Goal: Communication & Community: Participate in discussion

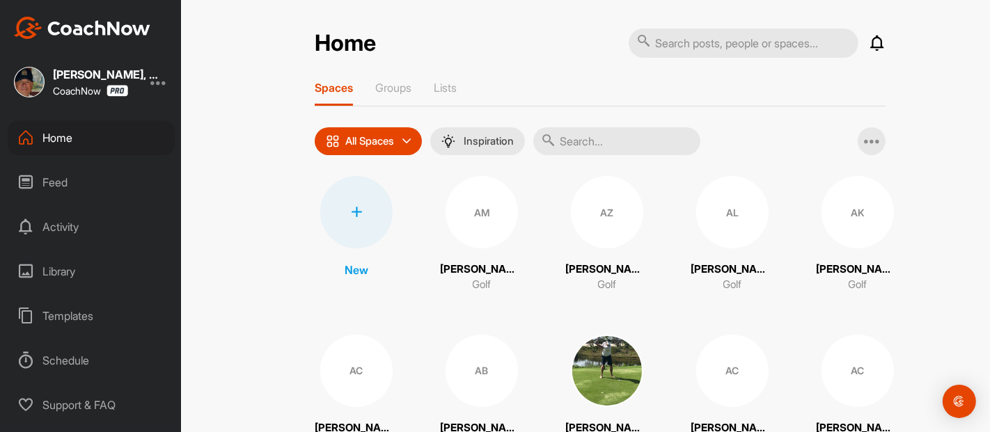
click at [606, 140] on input "text" at bounding box center [616, 141] width 167 height 28
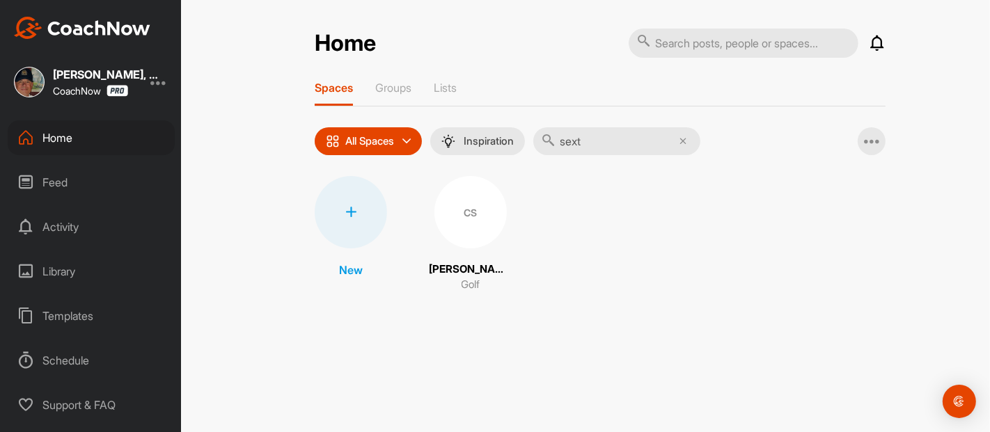
type input "sext"
click at [464, 230] on div "CS" at bounding box center [470, 212] width 72 height 72
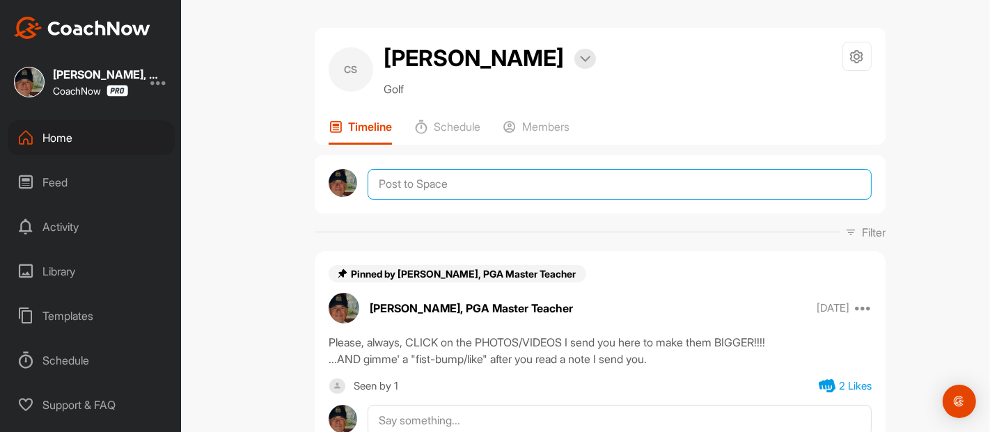
click at [405, 185] on textarea at bounding box center [620, 184] width 504 height 31
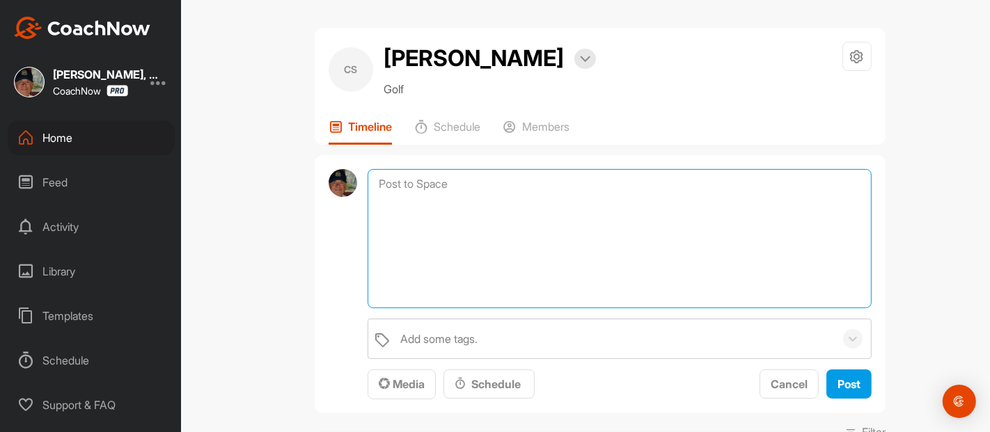
paste textarea "Played [DATE] at [GEOGRAPHIC_DATA] in S. [US_STATE]. 1st time I played since ou…"
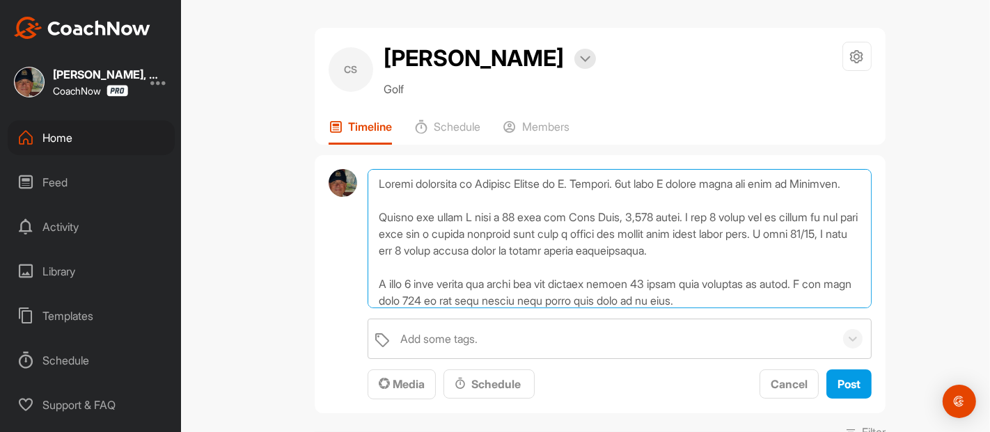
scroll to position [251, 0]
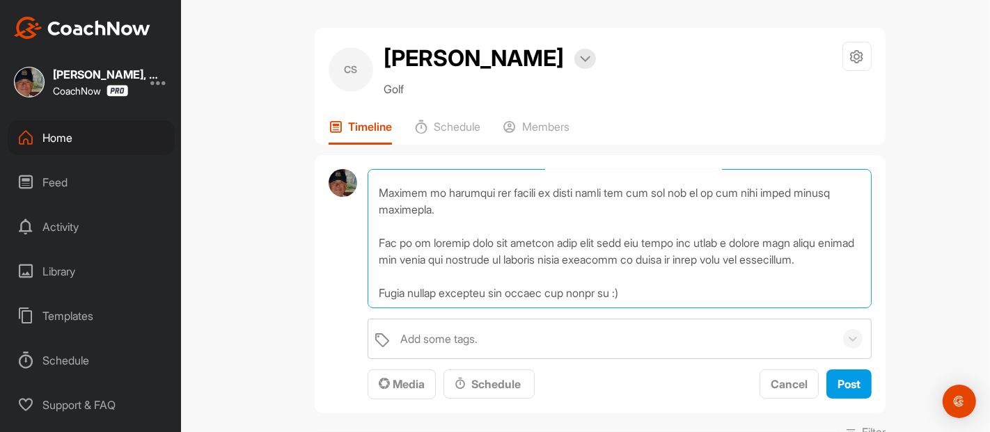
type textarea "Played [DATE] at [GEOGRAPHIC_DATA] in S. [US_STATE]. 1st time I played since ou…"
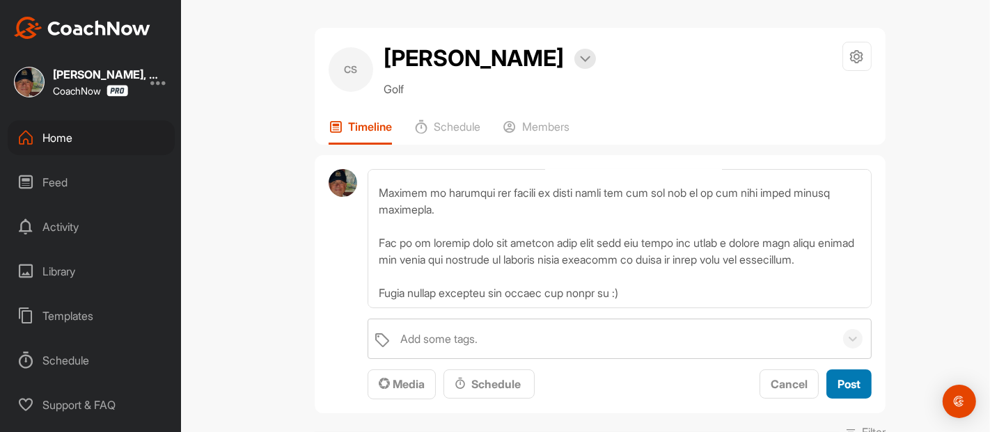
click at [838, 381] on span "Post" at bounding box center [849, 384] width 23 height 14
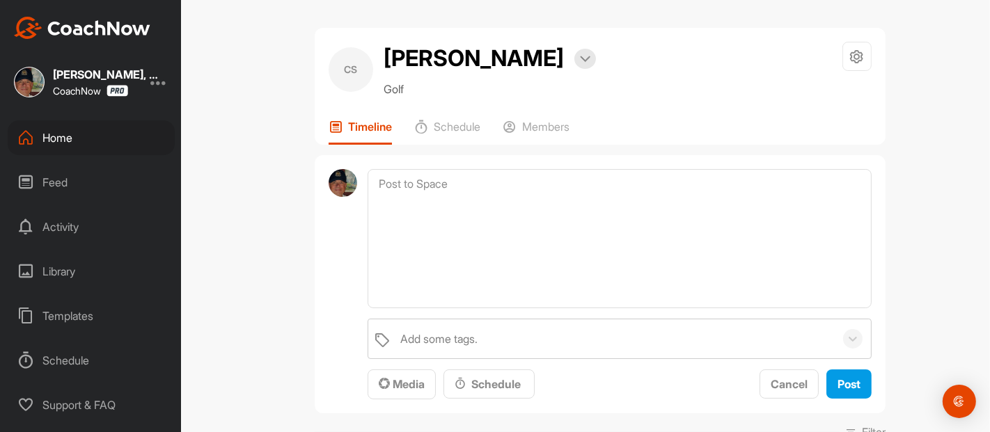
scroll to position [0, 0]
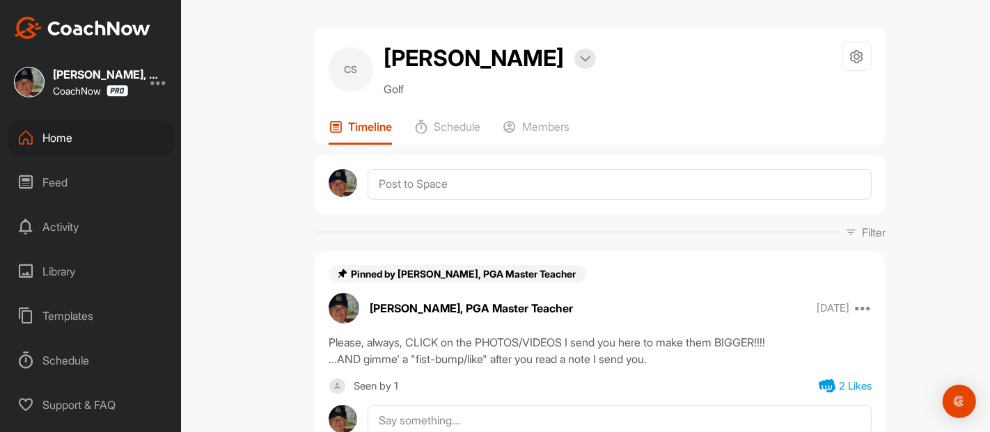
click at [913, 224] on div "CS [PERSON_NAME] Bookings Golf Space Settings Your Notifications Timeline Sched…" at bounding box center [600, 216] width 780 height 432
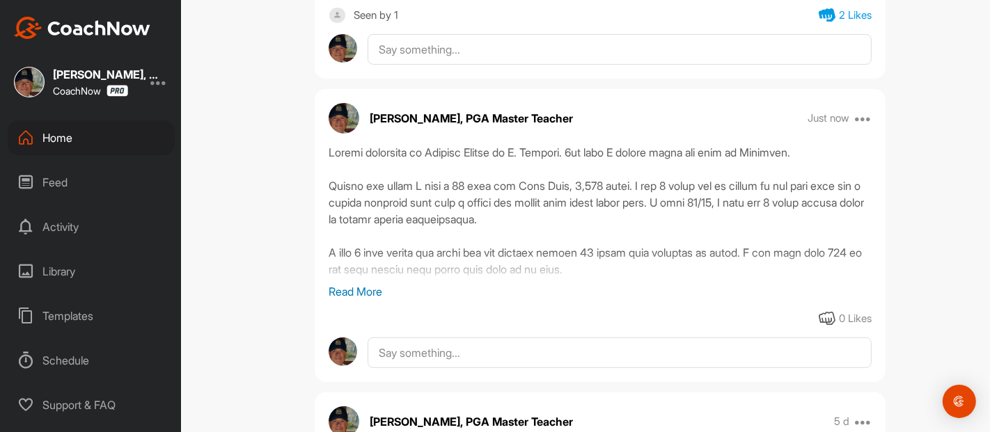
scroll to position [402, 0]
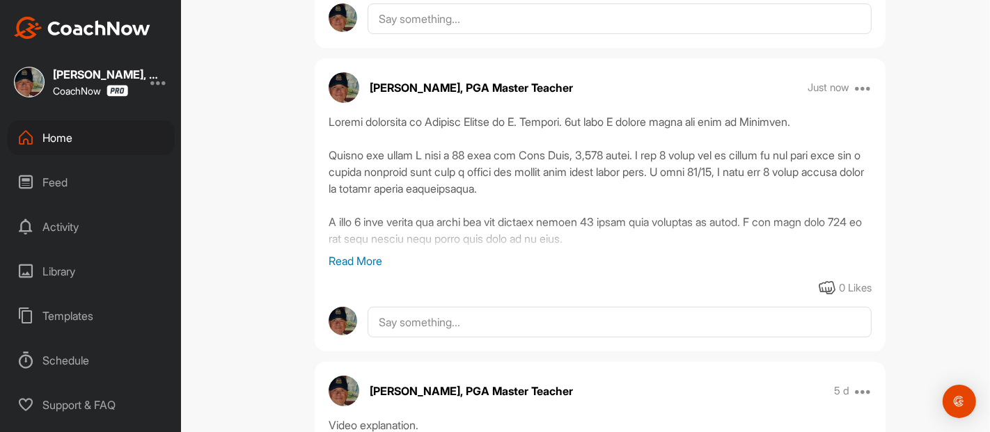
click at [913, 224] on div "CS [PERSON_NAME] Bookings Golf Space Settings Your Notifications Timeline Sched…" at bounding box center [600, 216] width 780 height 432
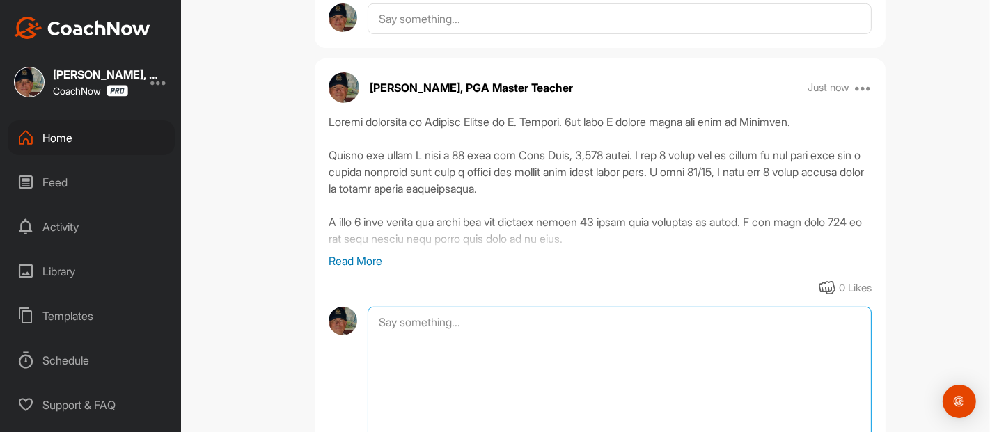
click at [386, 322] on textarea at bounding box center [620, 376] width 504 height 139
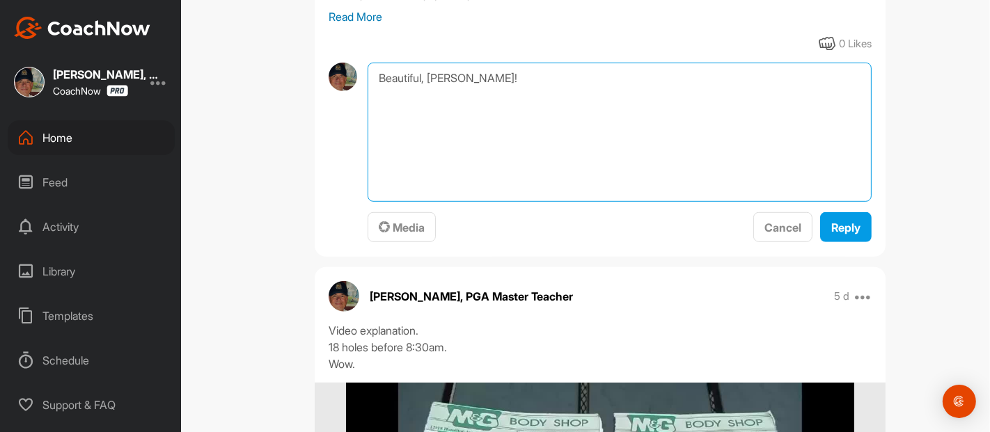
scroll to position [659, 0]
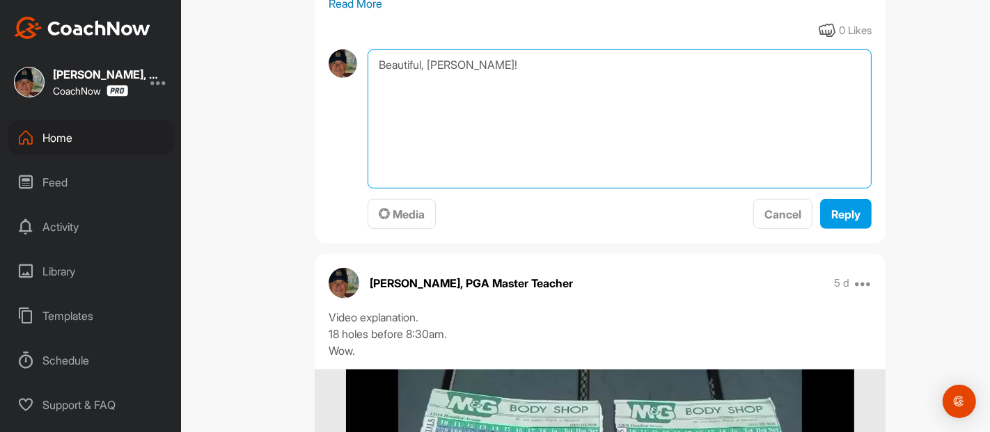
type textarea "Beautiful, [PERSON_NAME]!"
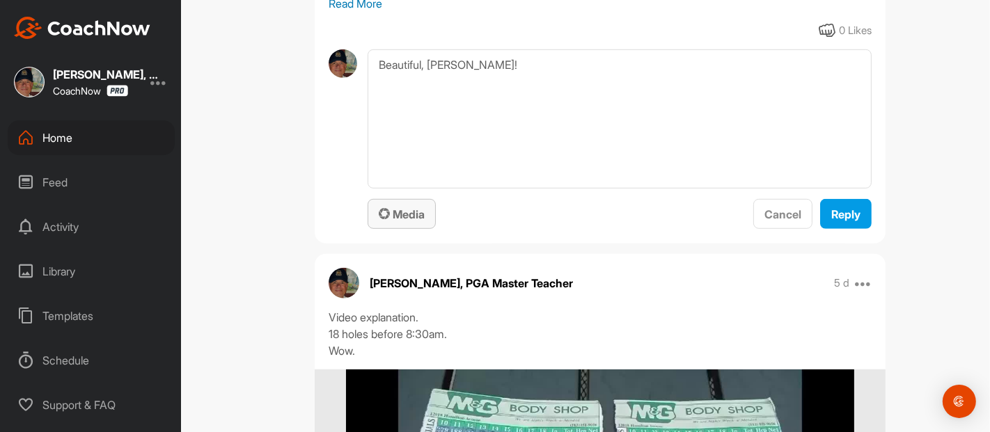
click at [388, 212] on span "Media" at bounding box center [402, 214] width 46 height 14
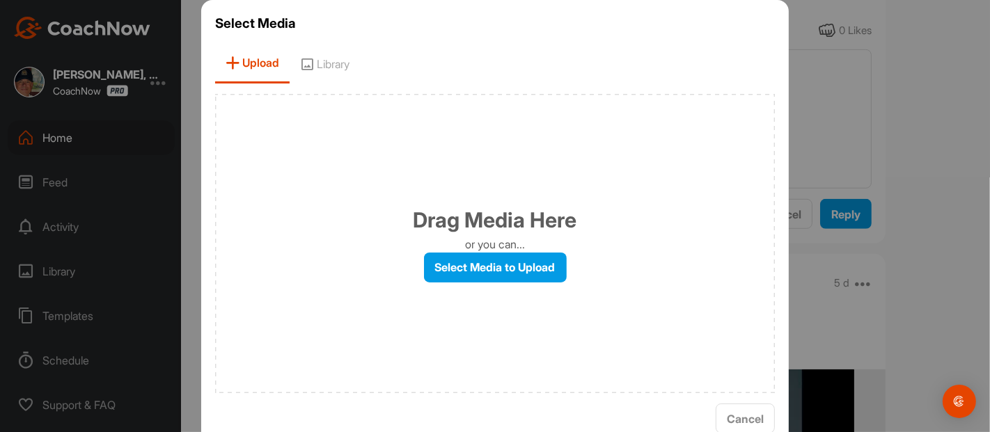
click at [330, 65] on span "Library" at bounding box center [325, 64] width 70 height 40
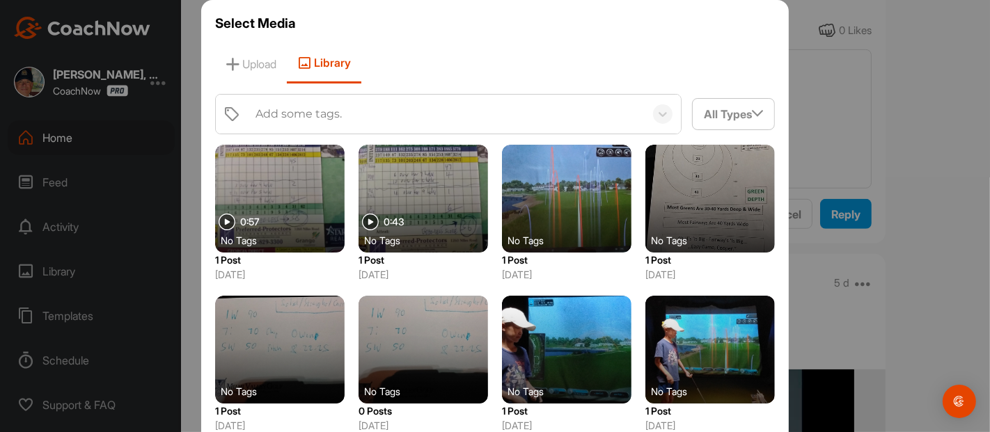
click at [256, 113] on div "Add some tags." at bounding box center [299, 114] width 86 height 17
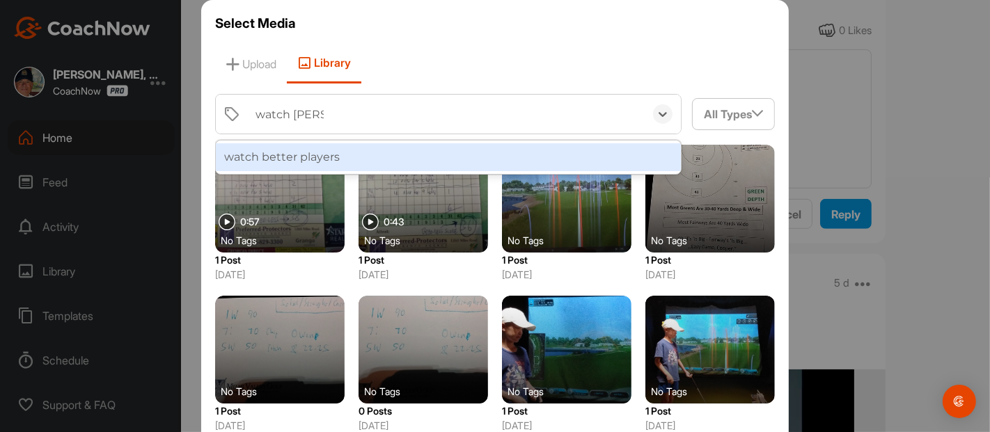
type input "watch better"
click at [299, 151] on div "watch better players" at bounding box center [448, 157] width 465 height 28
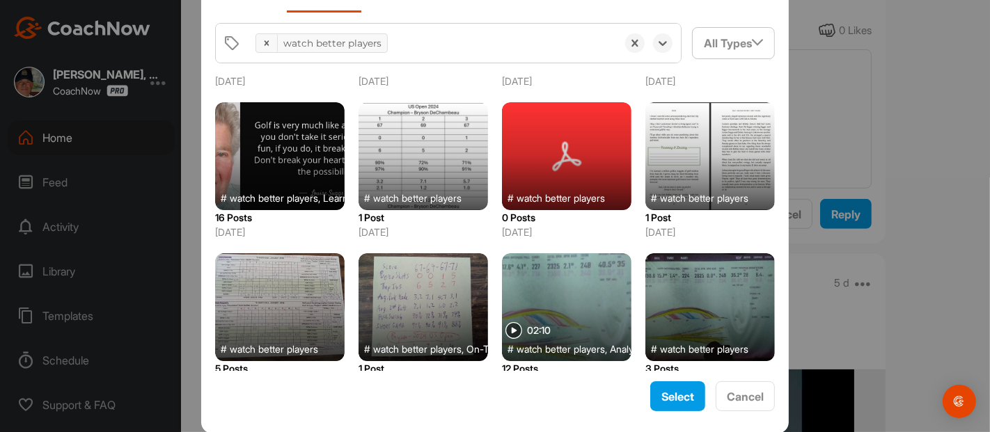
scroll to position [707, 0]
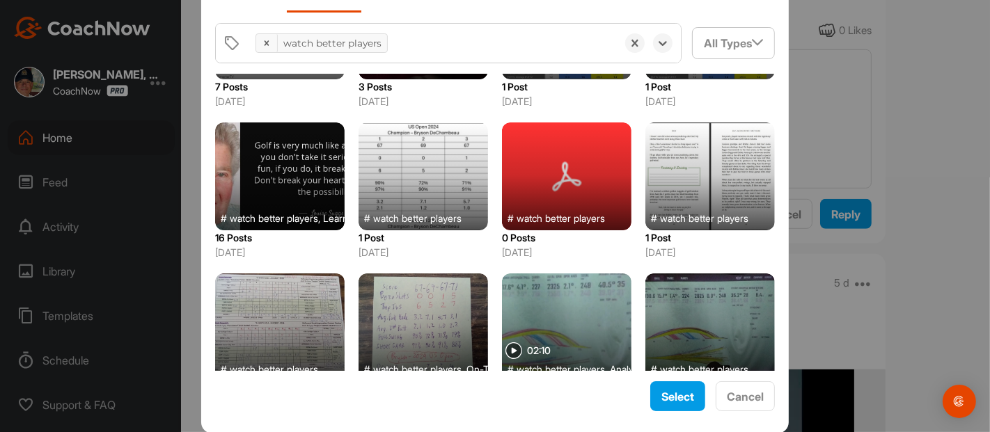
click at [302, 188] on div at bounding box center [279, 177] width 129 height 108
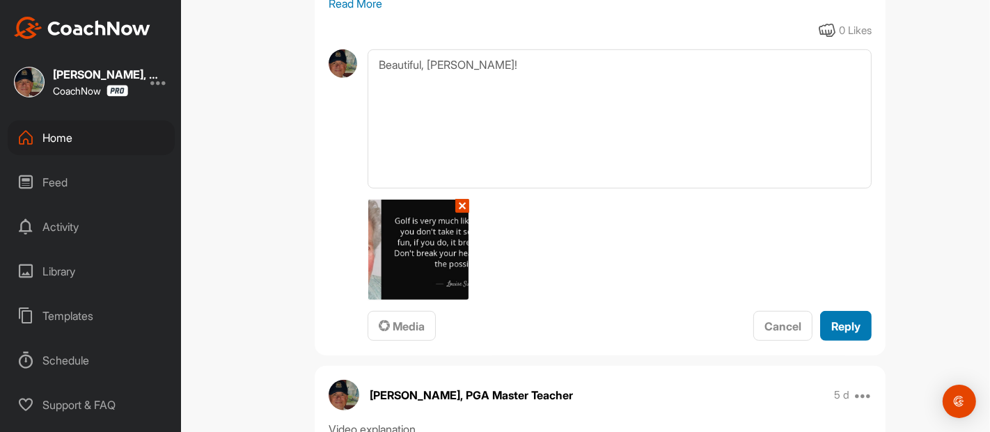
click at [842, 322] on span "Reply" at bounding box center [845, 327] width 29 height 14
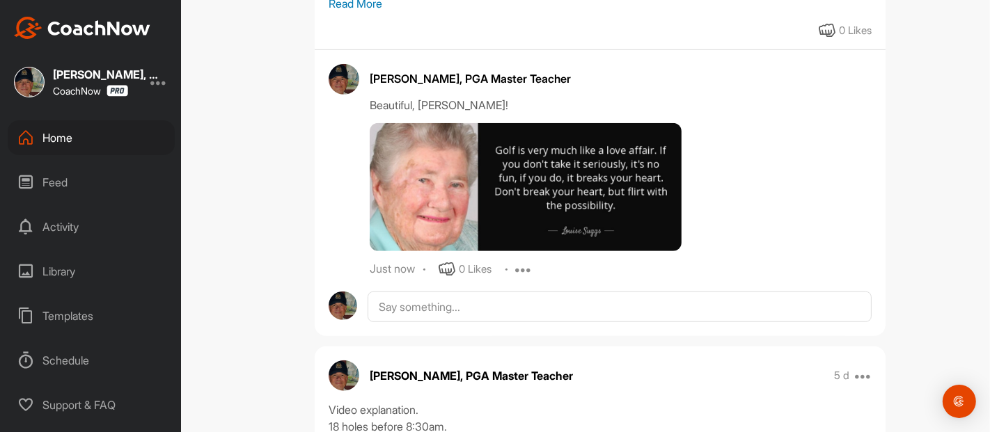
click at [913, 194] on div "CS [PERSON_NAME] Bookings Golf Space Settings Your Notifications Timeline Sched…" at bounding box center [600, 216] width 780 height 432
click at [269, 127] on div "CS [PERSON_NAME] Bookings Golf Space Settings Your Notifications Timeline Sched…" at bounding box center [600, 216] width 780 height 432
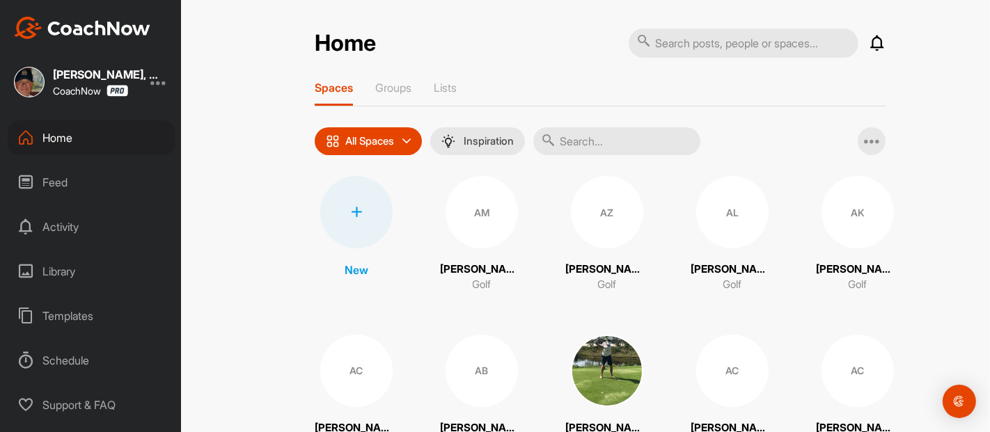
click at [961, 397] on img "Open Intercom Messenger" at bounding box center [959, 401] width 17 height 17
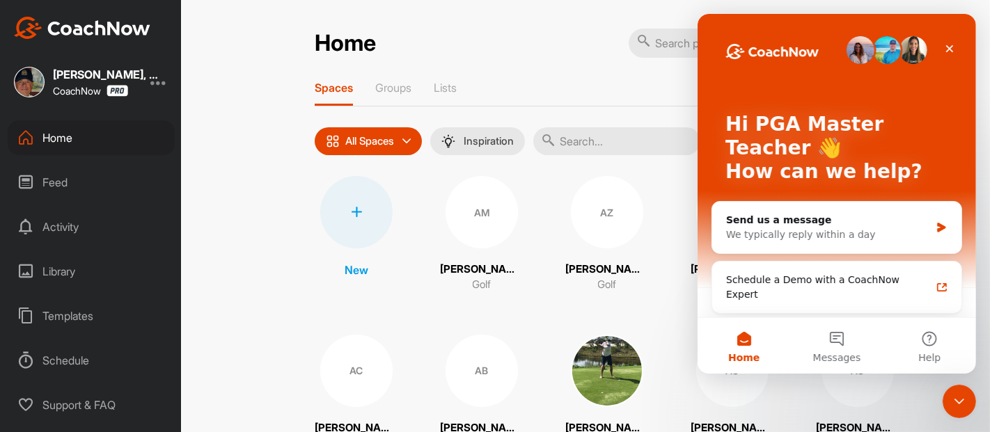
click at [839, 279] on div "Schedule a Demo with a CoachNow Expert" at bounding box center [827, 287] width 205 height 29
click at [832, 339] on button "Messages" at bounding box center [836, 346] width 93 height 56
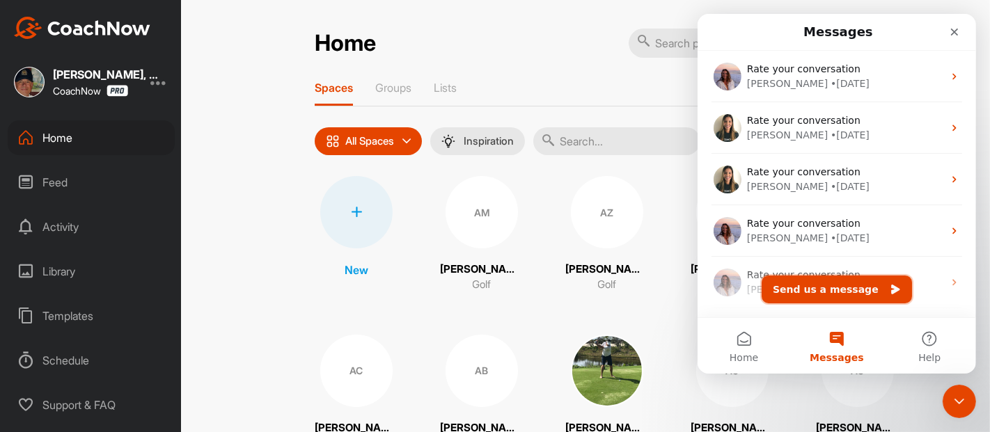
click at [822, 286] on button "Send us a message" at bounding box center [836, 290] width 150 height 28
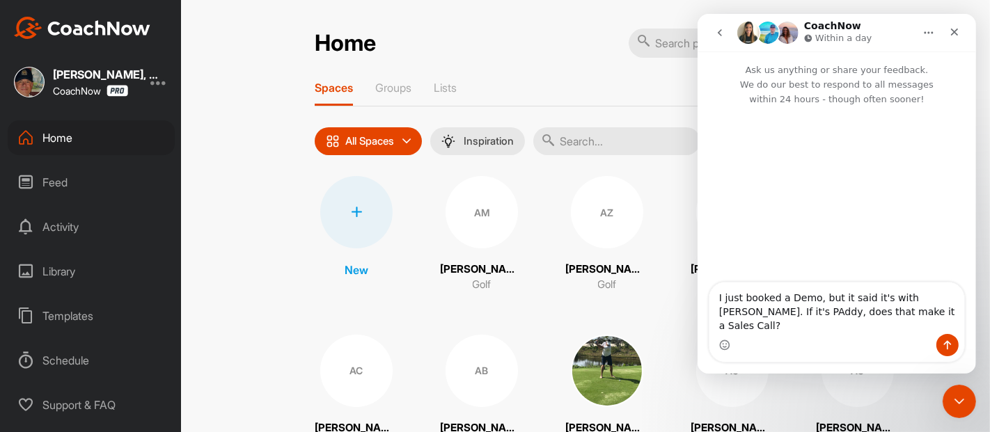
click at [728, 331] on textarea "I just booked a Demo, but it said it's with Paddy. If it's PAddy, does that mak…" at bounding box center [836, 309] width 255 height 52
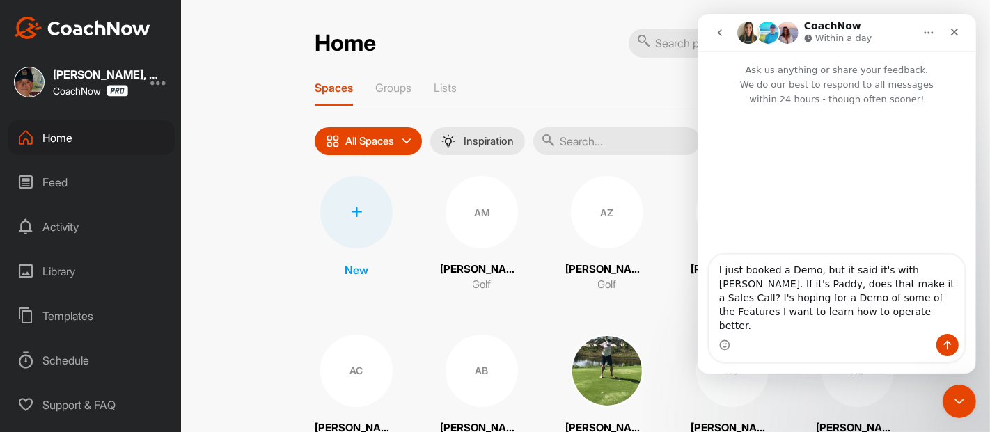
type textarea "I just booked a Demo, but it said it's with Paddy. If it's Paddy, does that mak…"
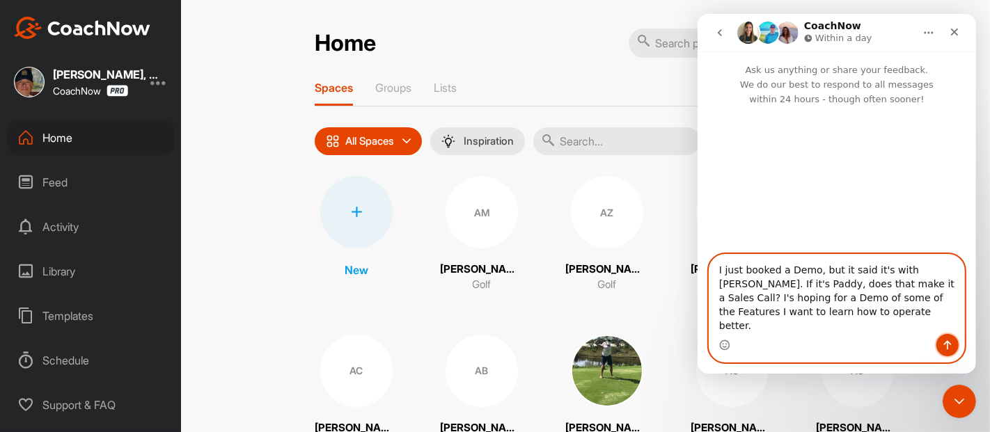
click at [943, 347] on icon "Send a message…" at bounding box center [946, 345] width 11 height 11
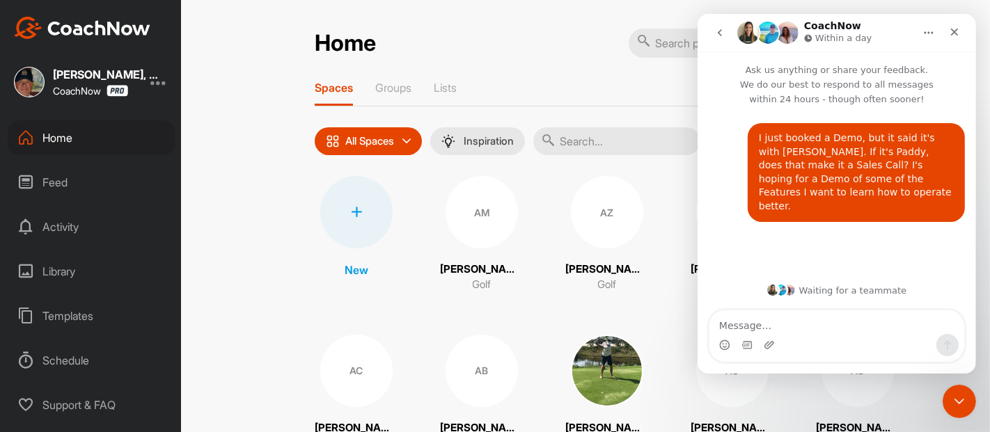
click at [955, 31] on icon "Close" at bounding box center [954, 33] width 8 height 8
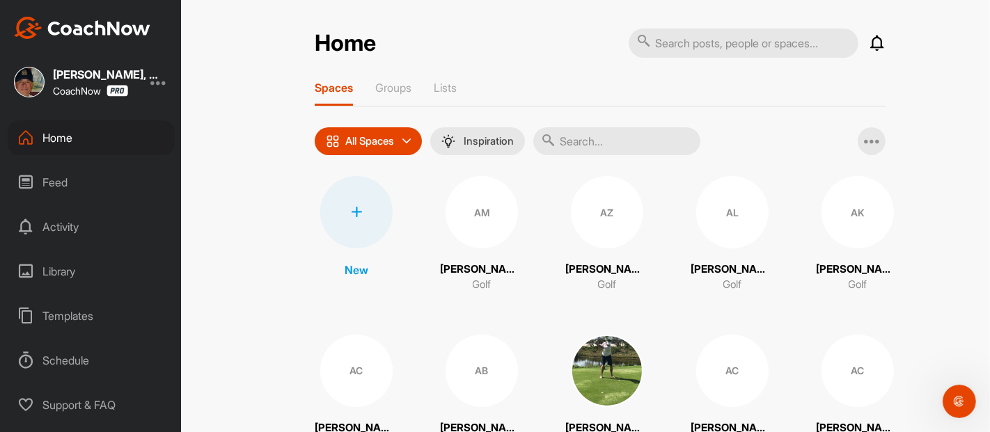
click at [254, 175] on div "Home Notifications Invitations Today DS David S. liked your video . 37 m • Davi…" at bounding box center [600, 216] width 780 height 432
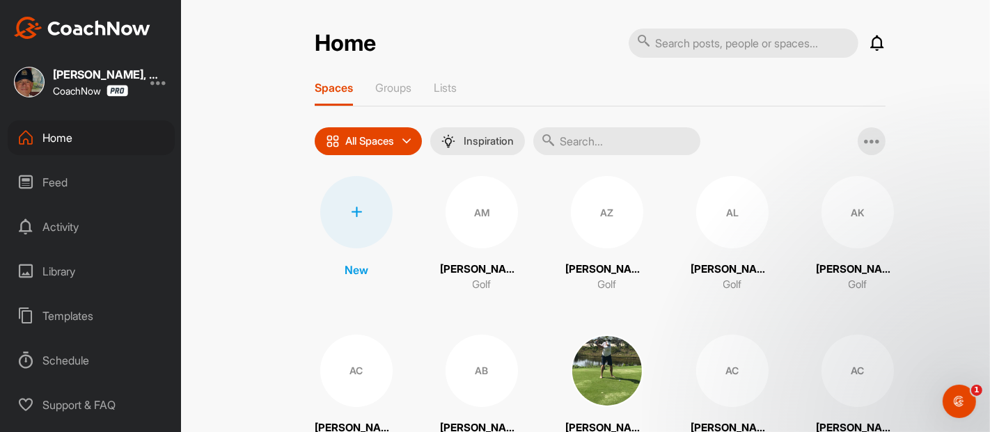
click at [68, 233] on div "Activity" at bounding box center [91, 227] width 167 height 35
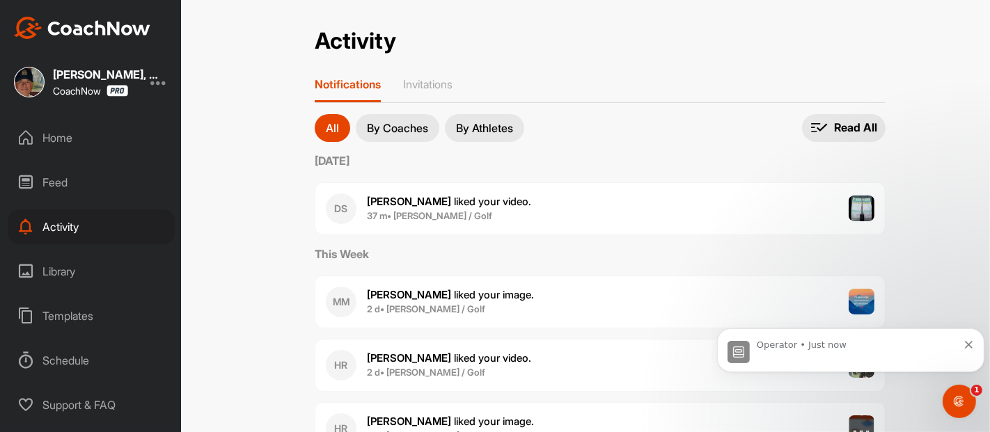
scroll to position [194, 0]
click at [255, 235] on div "Activity Activity Notifications Invitations All By Coaches By Athletes All noti…" at bounding box center [600, 216] width 780 height 432
click at [395, 356] on b "[PERSON_NAME]" at bounding box center [409, 358] width 84 height 13
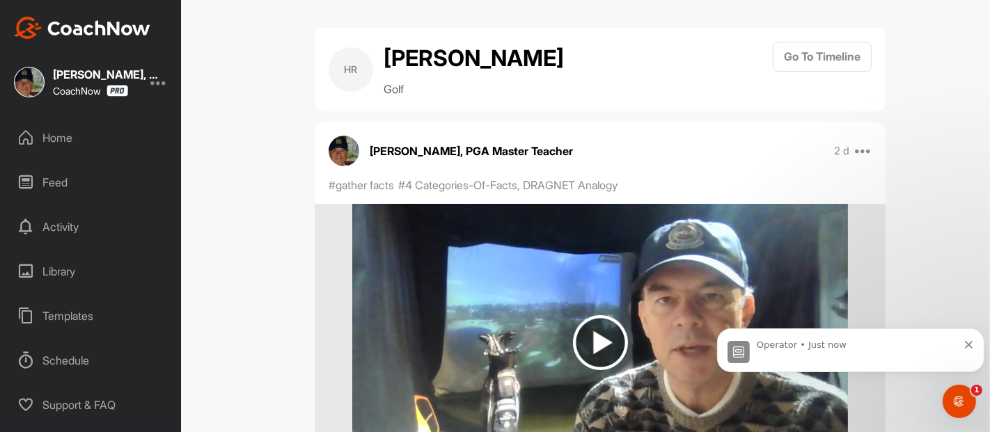
click at [264, 249] on div "HR Hunter Rodriguez Golf Go To Timeline Joel Suggs, PGA Master Teacher 2 d Move…" at bounding box center [600, 216] width 780 height 432
click at [813, 57] on button "Go To Timeline" at bounding box center [822, 57] width 99 height 30
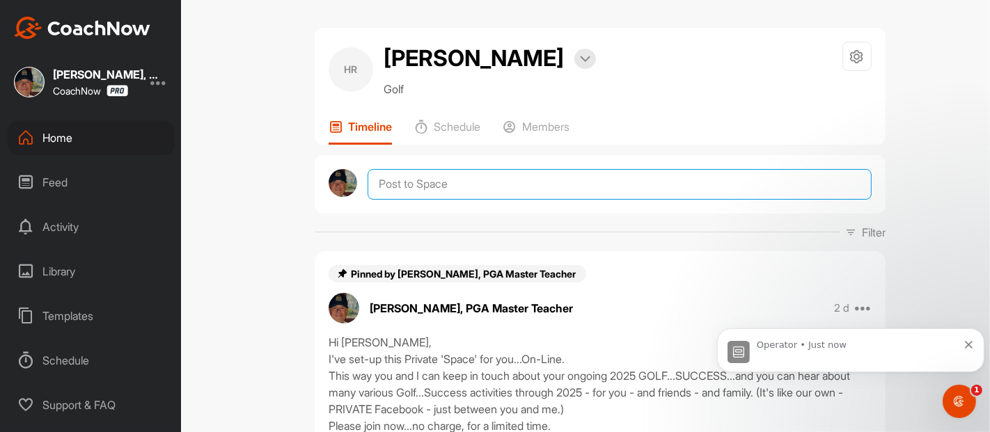
click at [418, 185] on textarea at bounding box center [620, 184] width 504 height 31
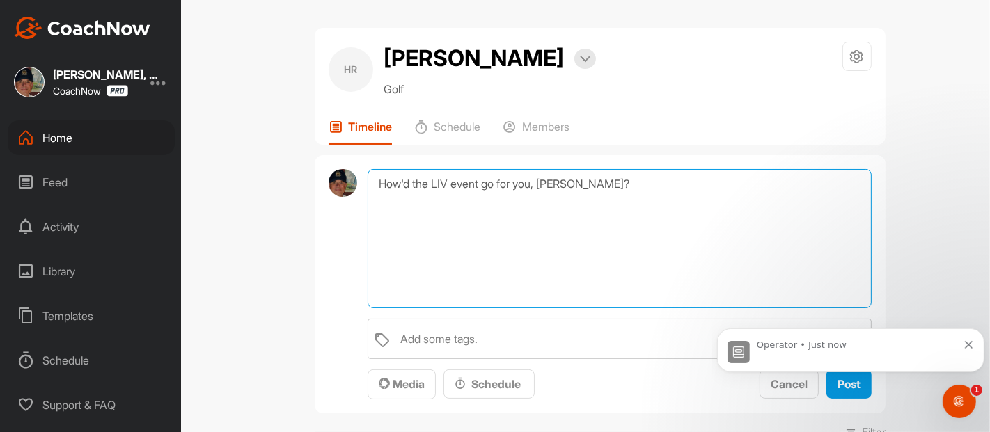
type textarea "How'd the LIV event go for you, Hunter?"
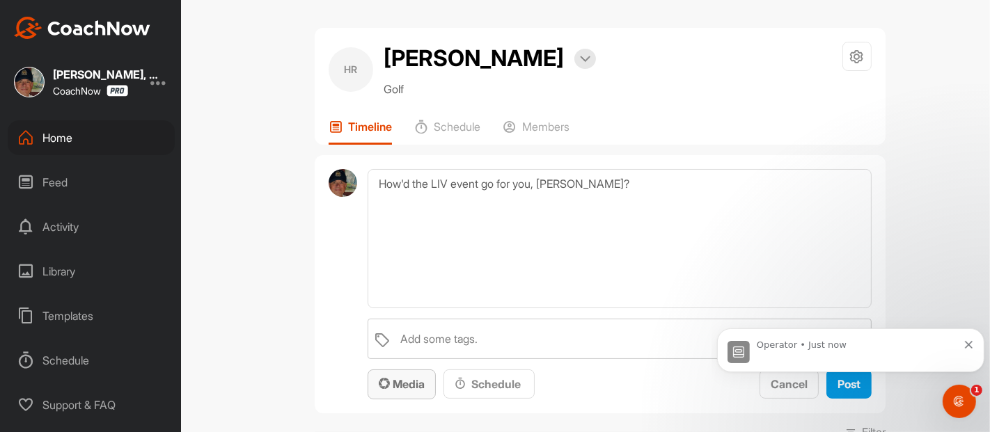
click at [407, 381] on span "Media" at bounding box center [402, 384] width 46 height 14
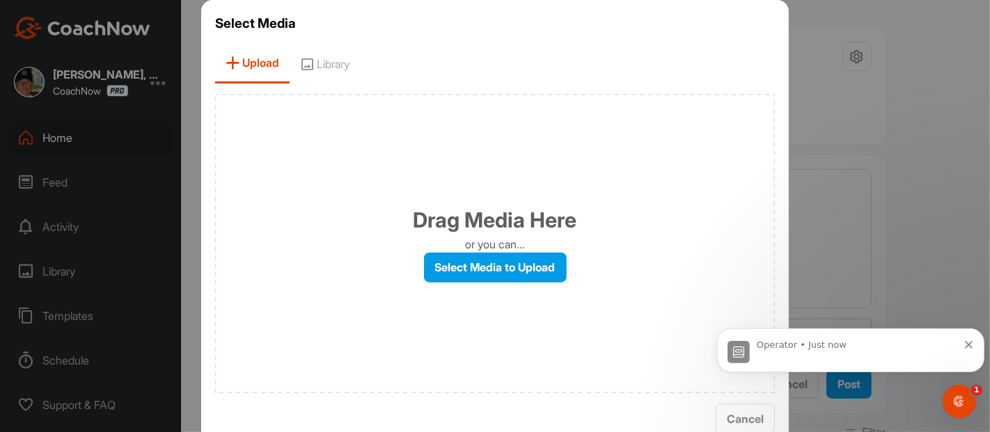
click at [330, 63] on span "Library" at bounding box center [325, 64] width 70 height 40
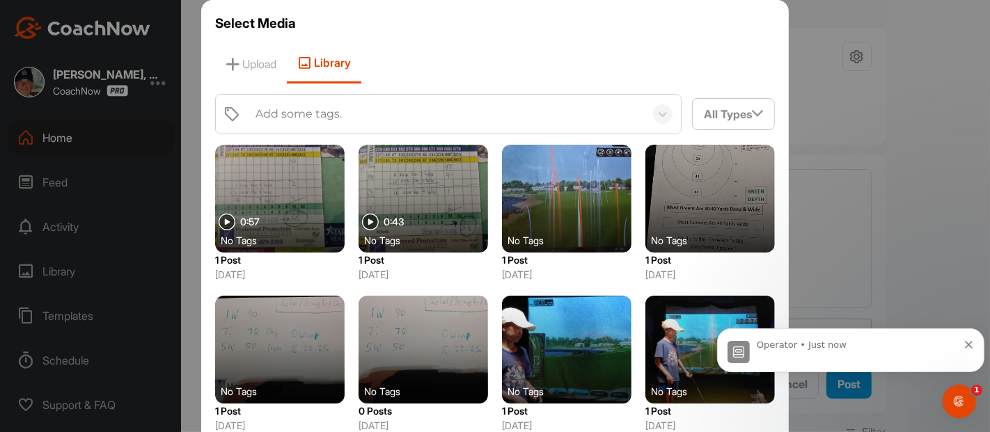
click at [256, 110] on div "Add some tags." at bounding box center [299, 114] width 86 height 17
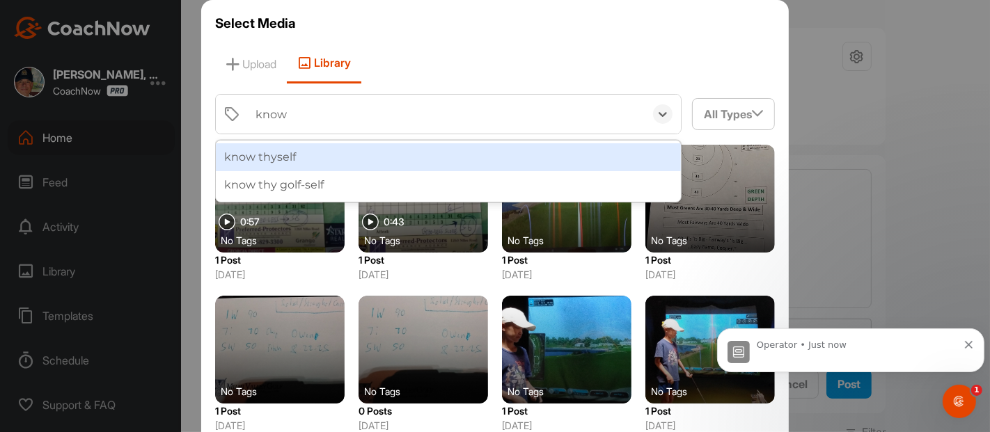
type input "know t"
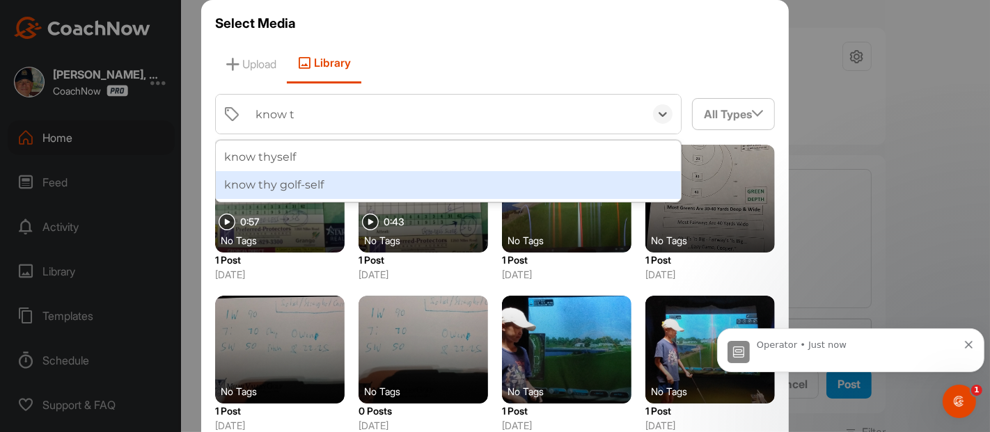
click at [300, 182] on div "know thy golf-self" at bounding box center [448, 185] width 465 height 28
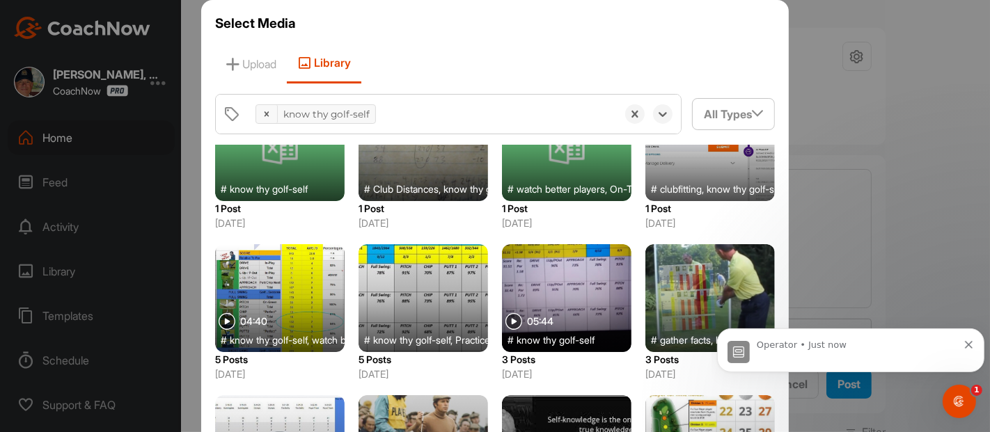
scroll to position [374, 0]
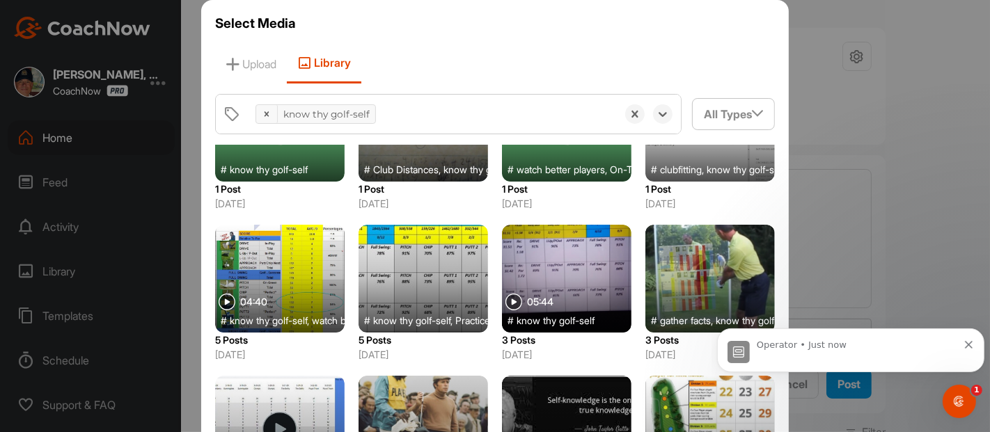
drag, startPoint x: 760, startPoint y: 195, endPoint x: 52, endPoint y: 33, distance: 725.6
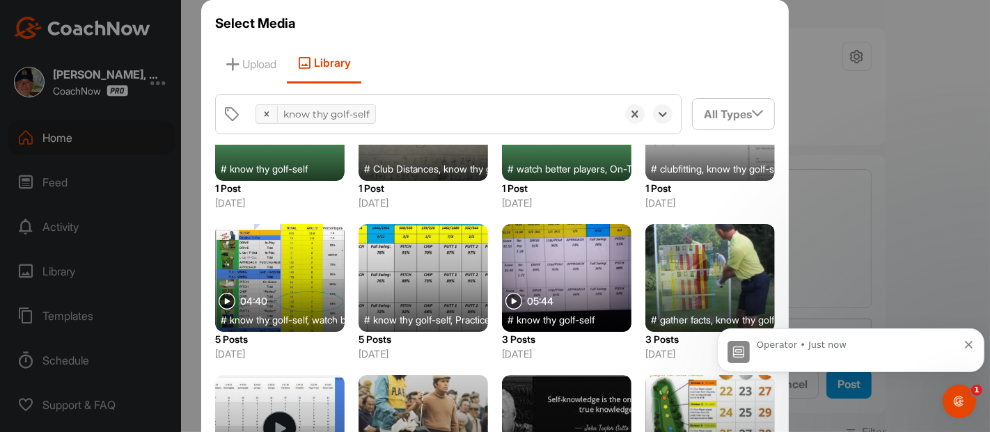
click at [970, 338] on button "Dismiss notification" at bounding box center [968, 342] width 9 height 11
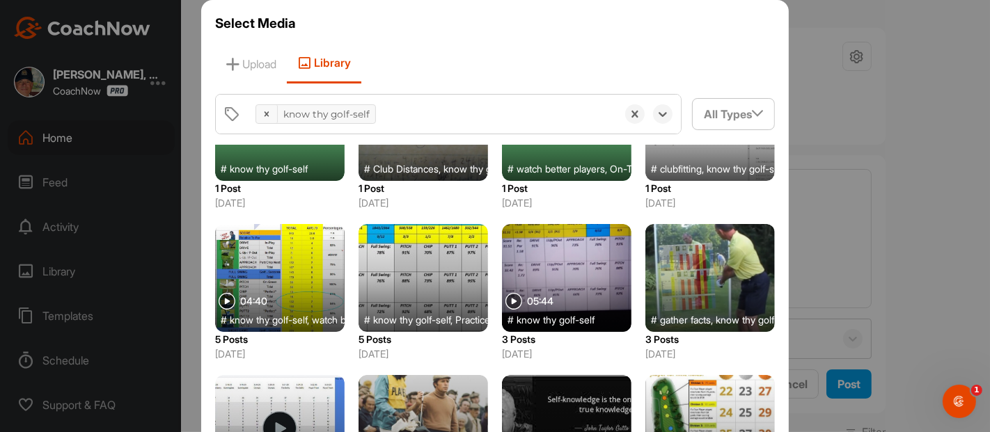
scroll to position [71, 0]
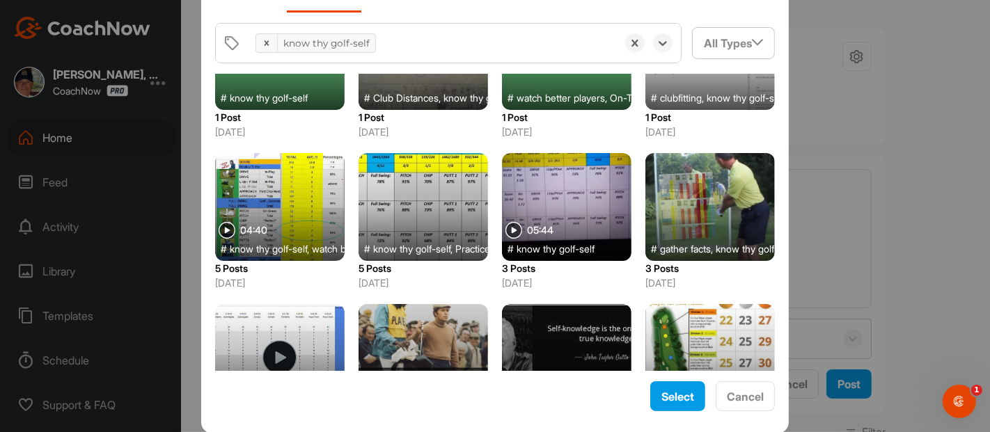
click at [441, 329] on div at bounding box center [423, 358] width 129 height 108
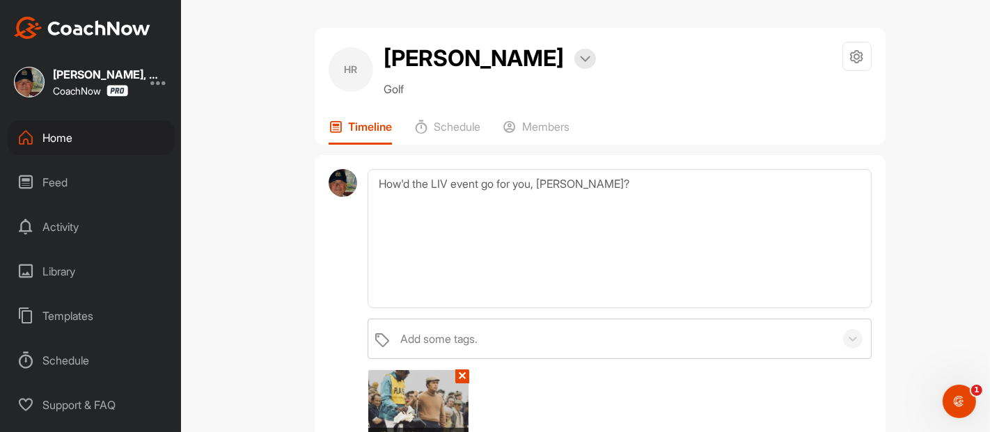
click at [913, 269] on div "HR Hunter Rodriguez Bookings Golf Space Settings Your Notifications Timeline Sc…" at bounding box center [600, 216] width 780 height 432
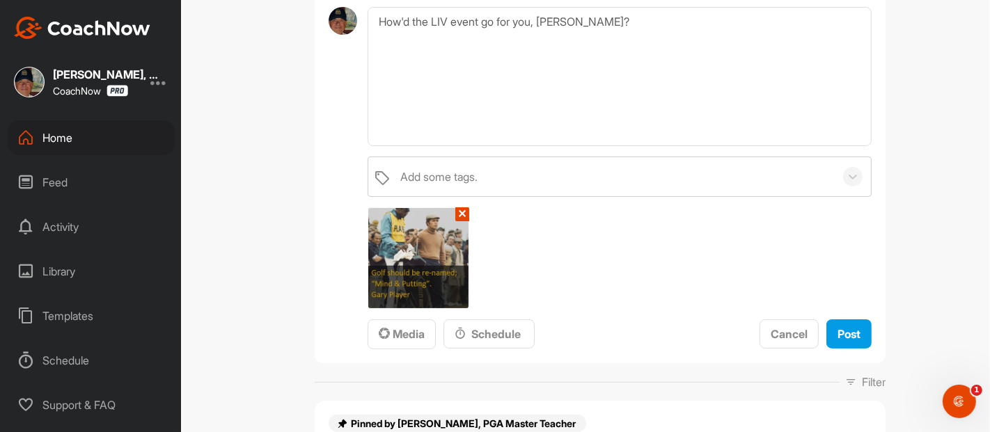
scroll to position [217, 0]
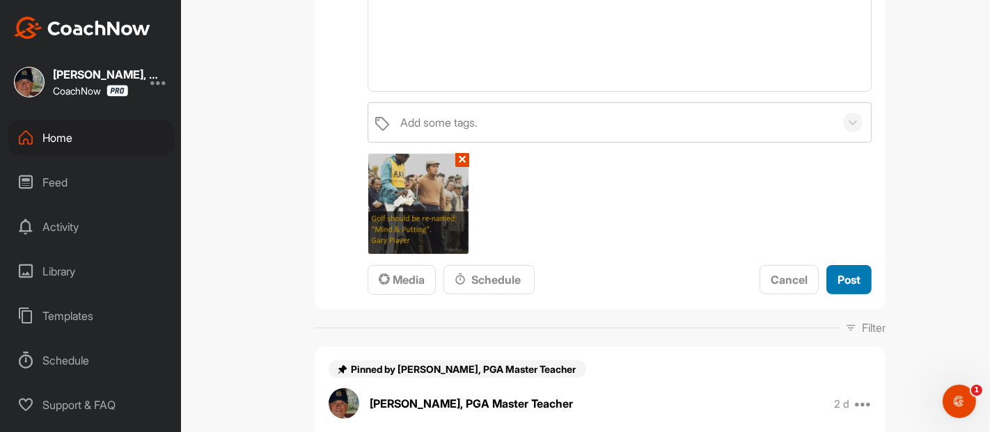
click at [842, 278] on span "Post" at bounding box center [849, 280] width 23 height 14
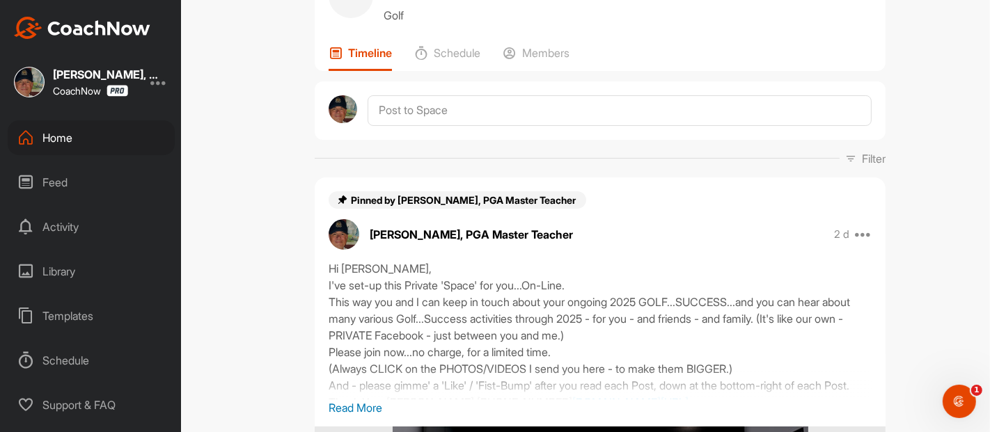
scroll to position [12, 0]
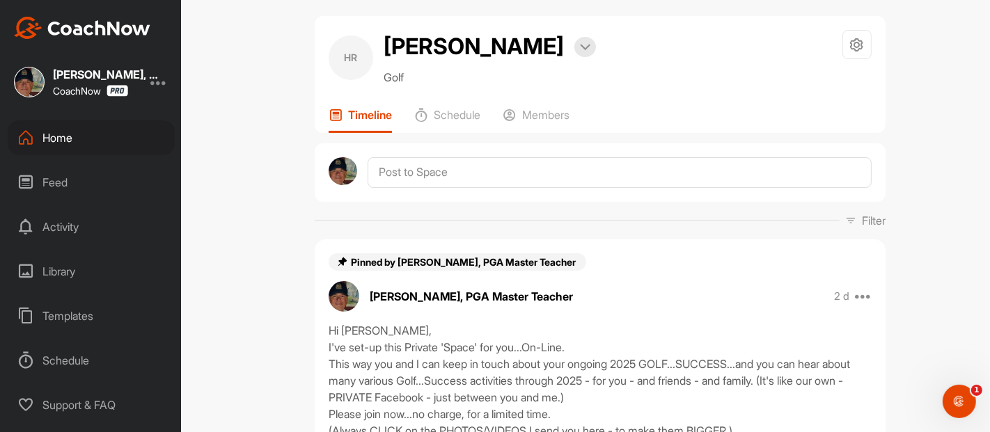
click at [544, 110] on p "Members" at bounding box center [545, 115] width 47 height 14
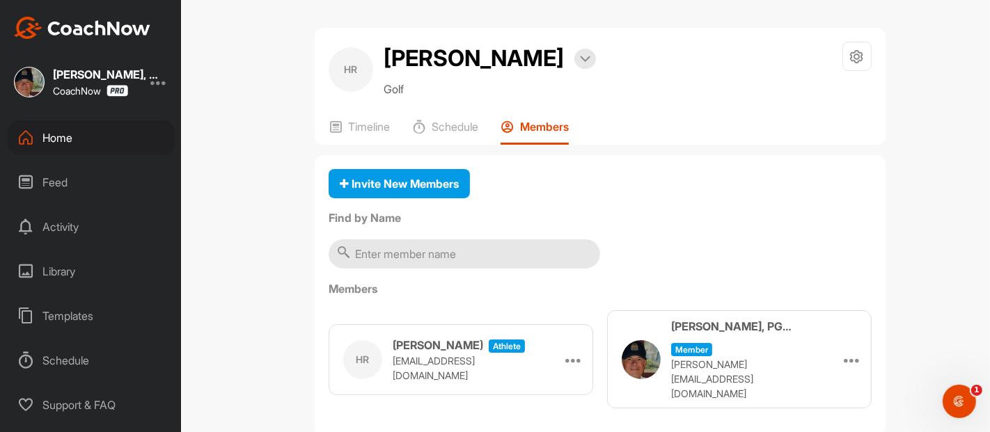
click at [927, 182] on div "HR Hunter Rodriguez Bookings Golf Space Settings Your Notifications Timeline Sc…" at bounding box center [600, 216] width 780 height 432
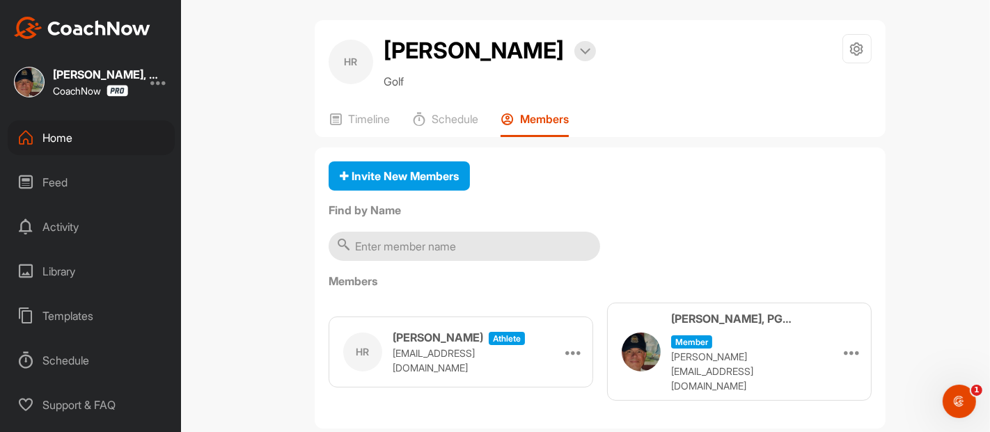
click at [363, 119] on p "Timeline" at bounding box center [369, 119] width 42 height 14
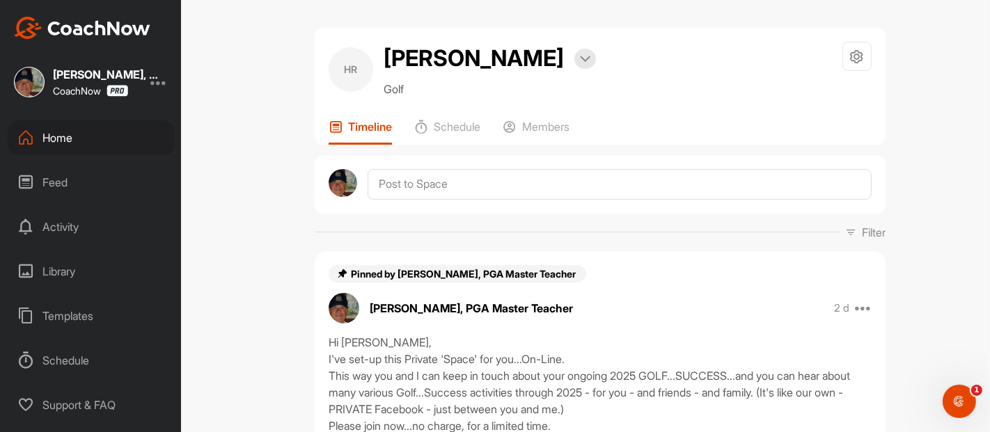
click at [254, 166] on div "HR Hunter Rodriguez Bookings Golf Space Settings Your Notifications Timeline Sc…" at bounding box center [600, 216] width 780 height 432
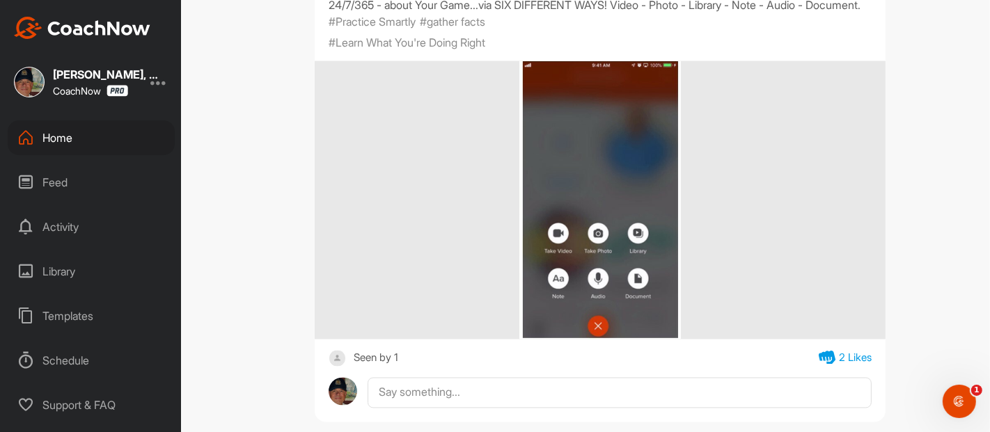
scroll to position [2133, 0]
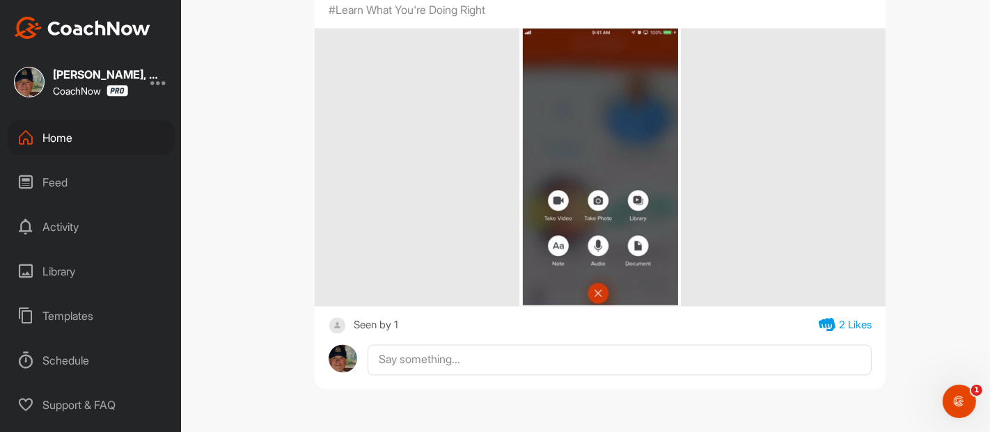
click at [273, 175] on div "HR Hunter Rodriguez Bookings Golf Space Settings Your Notifications Timeline Sc…" at bounding box center [600, 216] width 780 height 432
click at [63, 140] on div "Home" at bounding box center [91, 137] width 167 height 35
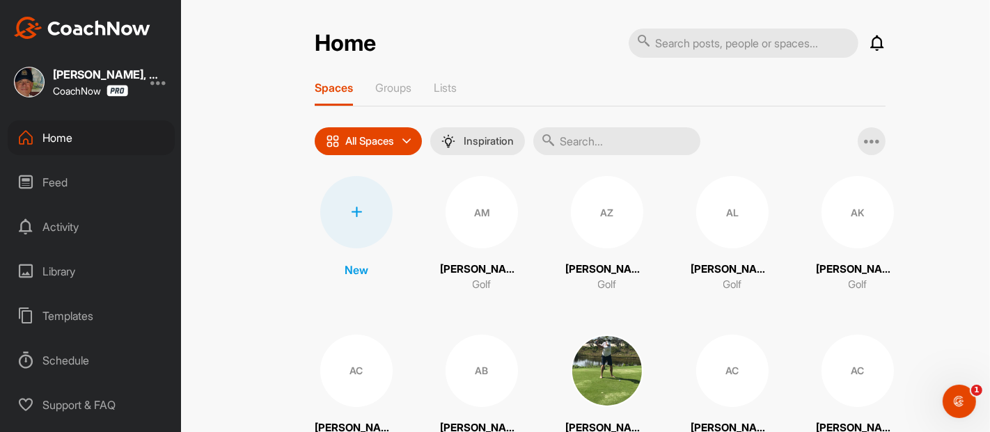
click at [265, 199] on div "Home Notifications Invitations Today DS David S. liked your video . 38 m • Davi…" at bounding box center [600, 216] width 780 height 432
click at [273, 63] on div "Home Notifications Invitations Today DS David S. liked your video . 38 m • Davi…" at bounding box center [600, 216] width 780 height 432
